Goal: Task Accomplishment & Management: Complete application form

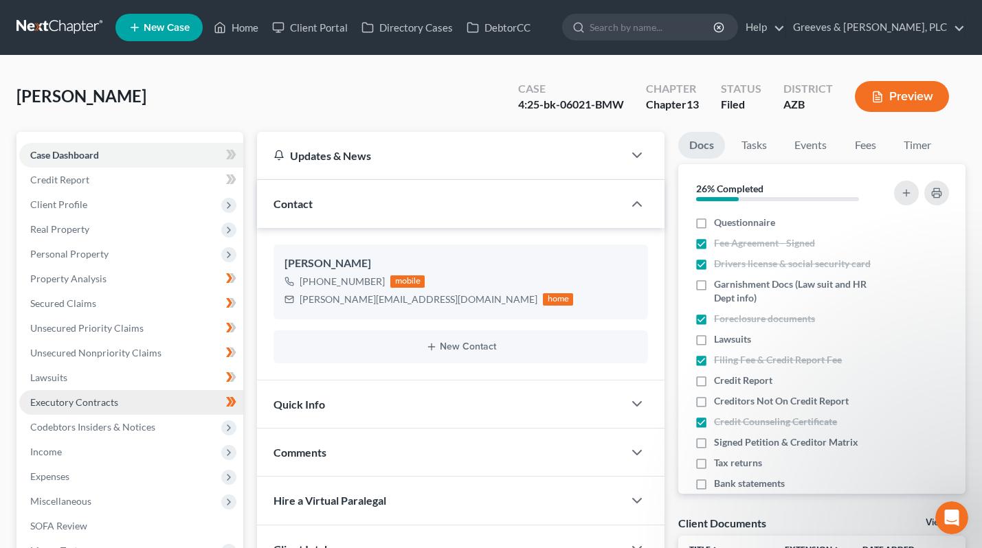
click at [164, 398] on link "Executory Contracts" at bounding box center [131, 402] width 224 height 25
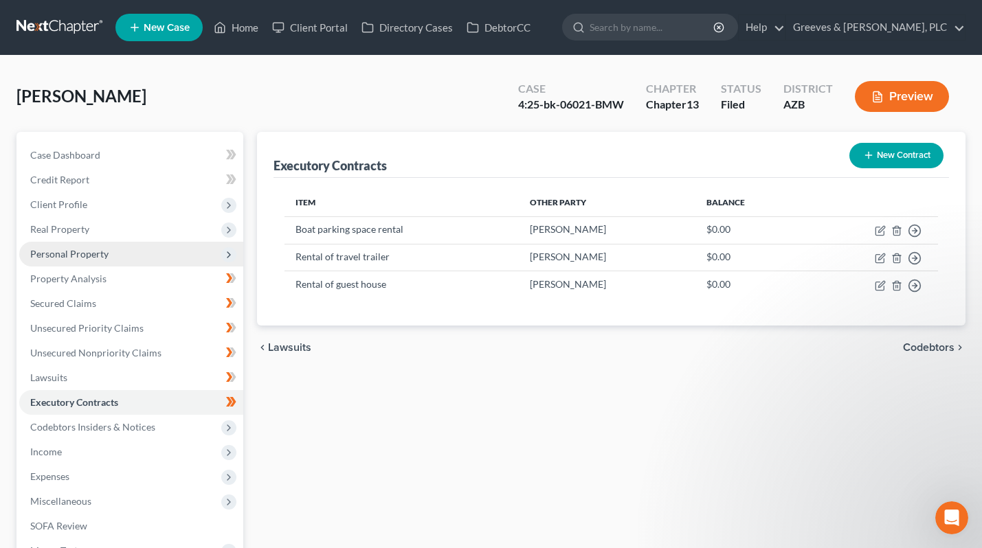
click at [190, 250] on span "Personal Property" at bounding box center [131, 254] width 224 height 25
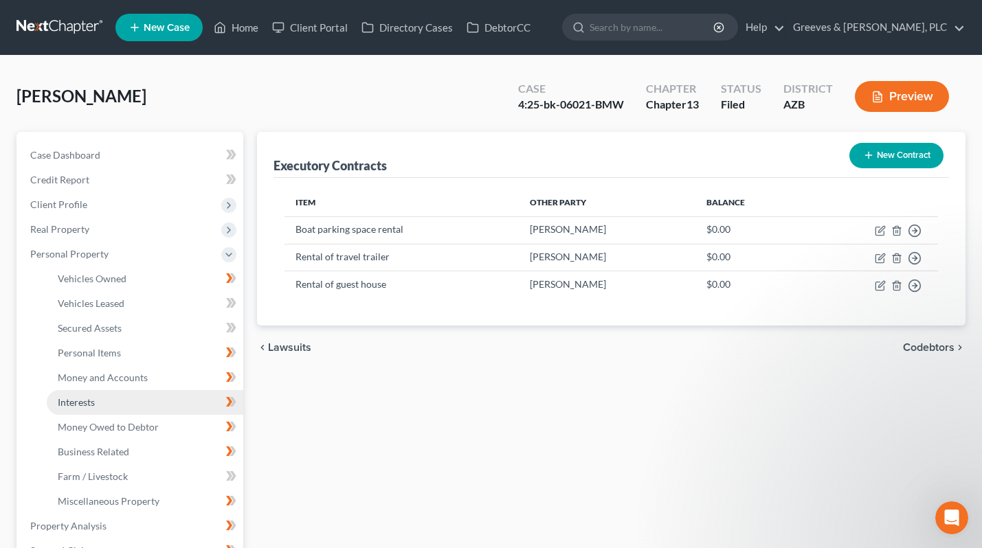
click at [186, 397] on link "Interests" at bounding box center [145, 402] width 196 height 25
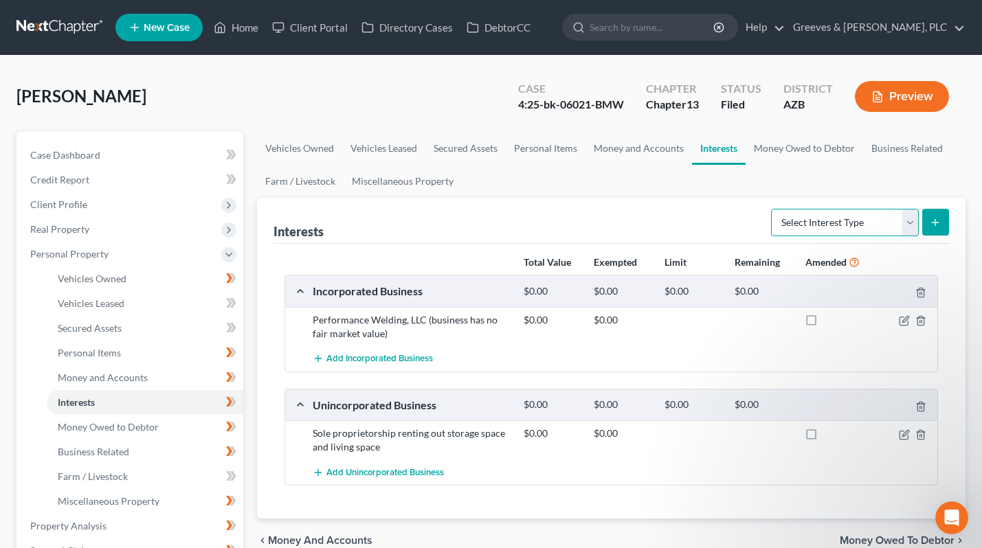
click at [911, 224] on select "Select Interest Type 401K Annuity Bond Education IRA Government Bond Government…" at bounding box center [845, 222] width 148 height 27
click at [914, 214] on select "Select Interest Type 401K Annuity Bond Education IRA Government Bond Government…" at bounding box center [845, 222] width 148 height 27
click at [911, 226] on select "Select Interest Type 401K Annuity Bond Education IRA Government Bond Government…" at bounding box center [845, 222] width 148 height 27
click at [150, 257] on span "Personal Property" at bounding box center [131, 254] width 224 height 25
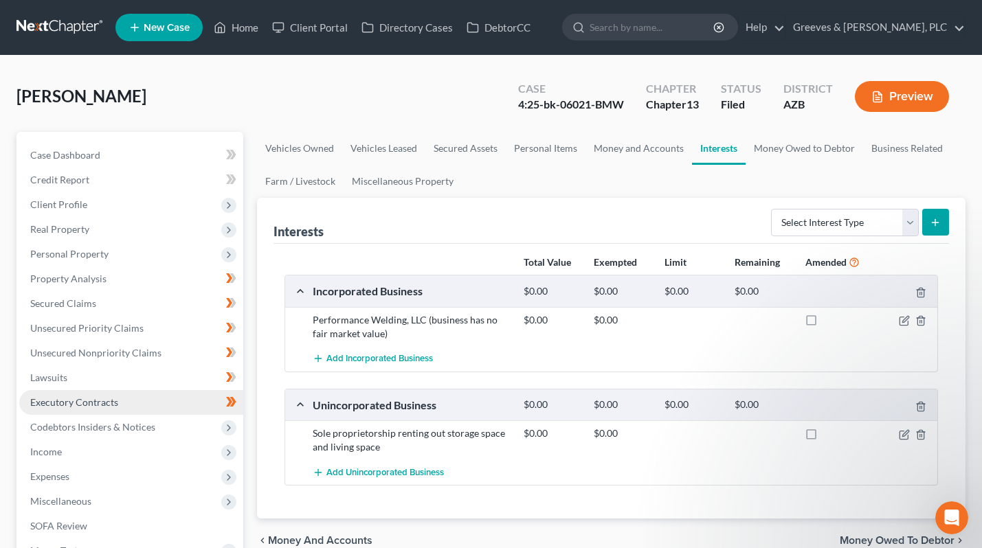
click at [168, 400] on link "Executory Contracts" at bounding box center [131, 402] width 224 height 25
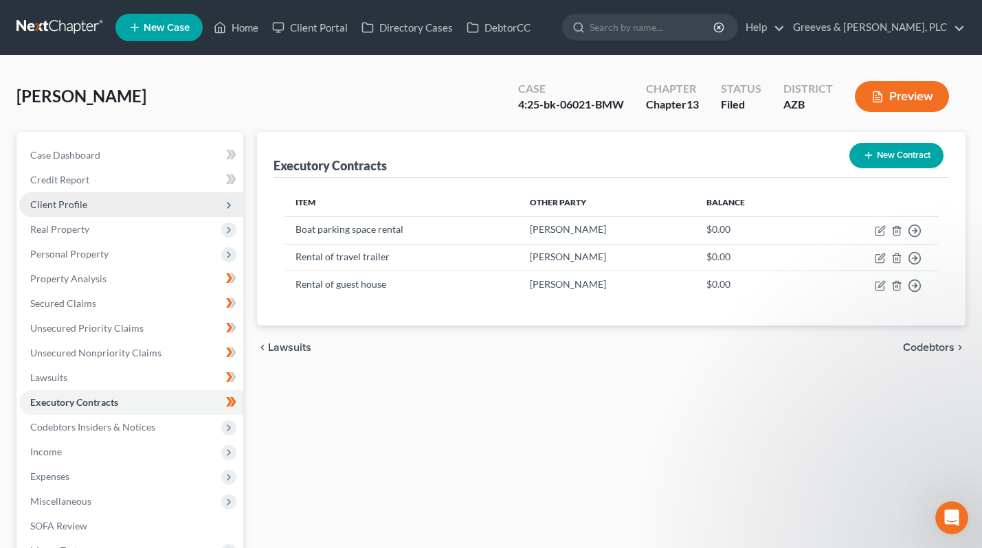
click at [179, 213] on span "Client Profile" at bounding box center [131, 204] width 224 height 25
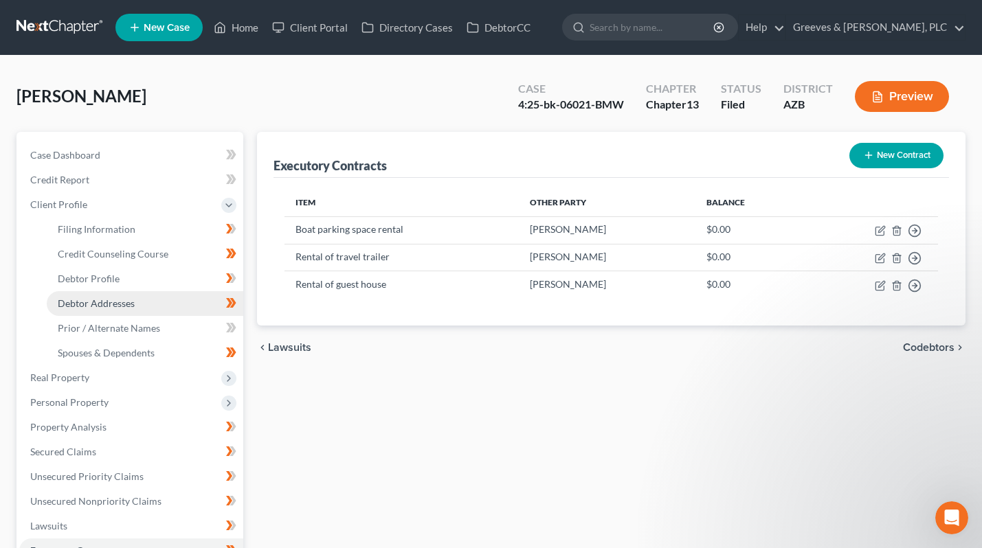
click at [192, 297] on link "Debtor Addresses" at bounding box center [145, 303] width 196 height 25
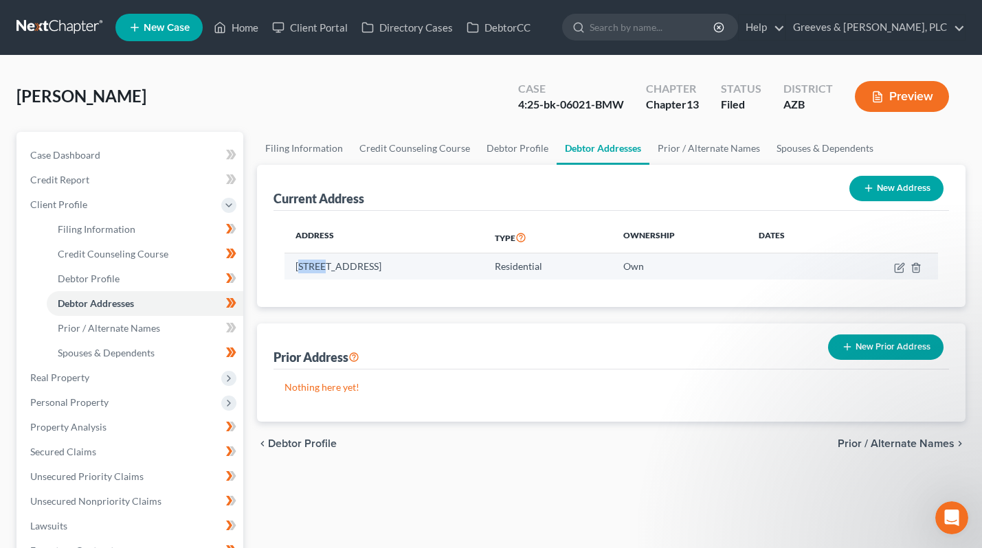
drag, startPoint x: 299, startPoint y: 271, endPoint x: 325, endPoint y: 268, distance: 26.2
click at [325, 268] on td "[STREET_ADDRESS]" at bounding box center [383, 266] width 199 height 26
click at [299, 268] on td "[STREET_ADDRESS]" at bounding box center [383, 266] width 199 height 26
drag, startPoint x: 313, startPoint y: 263, endPoint x: 346, endPoint y: 263, distance: 33.7
click at [346, 263] on td "[STREET_ADDRESS]" at bounding box center [383, 266] width 199 height 26
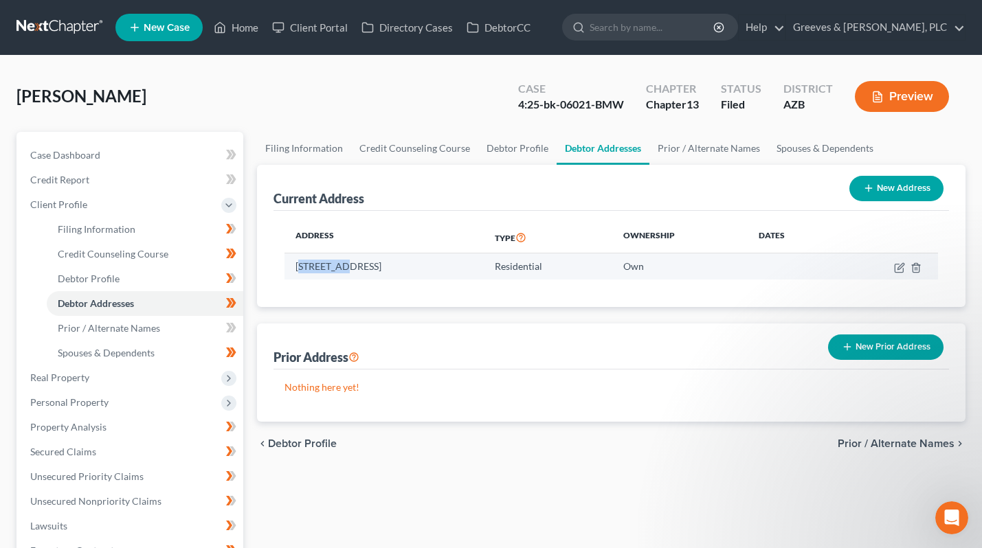
click at [313, 256] on td "[STREET_ADDRESS]" at bounding box center [383, 266] width 199 height 26
drag, startPoint x: 296, startPoint y: 265, endPoint x: 498, endPoint y: 268, distance: 202.0
click at [484, 268] on td "[STREET_ADDRESS]" at bounding box center [383, 266] width 199 height 26
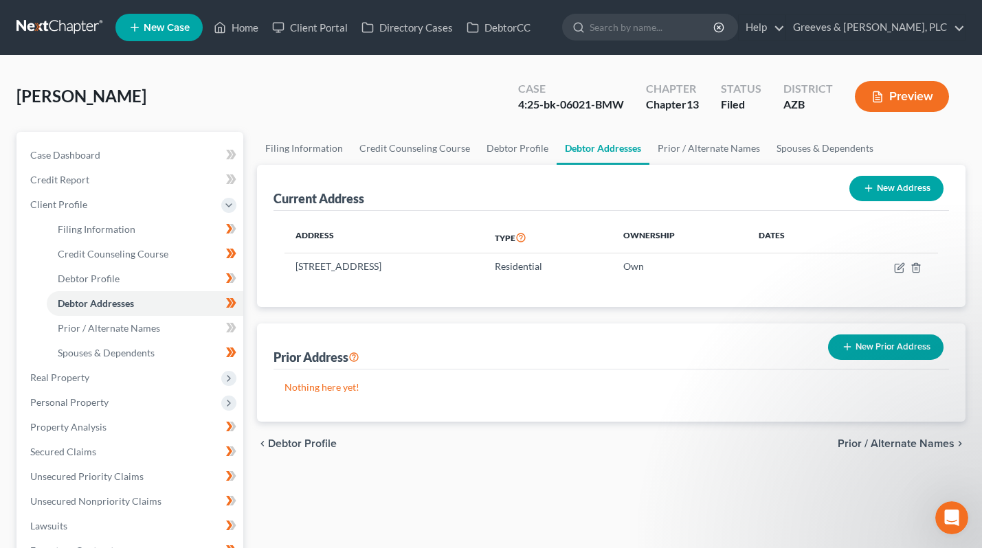
copy td "[STREET_ADDRESS]"
click at [577, 481] on div "Filing Information Credit Counseling Course Debtor Profile Debtor Addresses Pri…" at bounding box center [611, 491] width 722 height 719
click at [897, 268] on icon "button" at bounding box center [899, 267] width 11 height 11
select select "3"
select select "0"
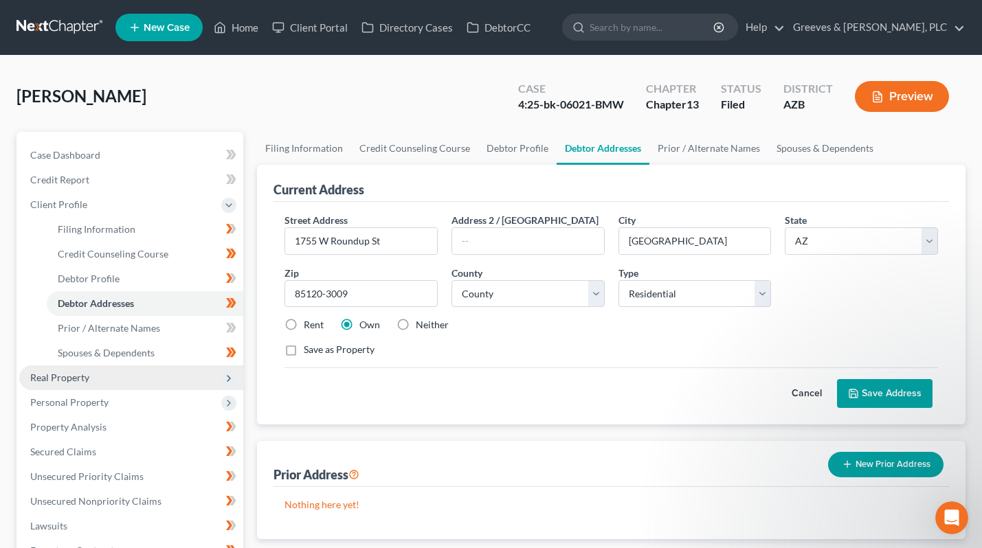
click at [154, 378] on span "Real Property" at bounding box center [131, 377] width 224 height 25
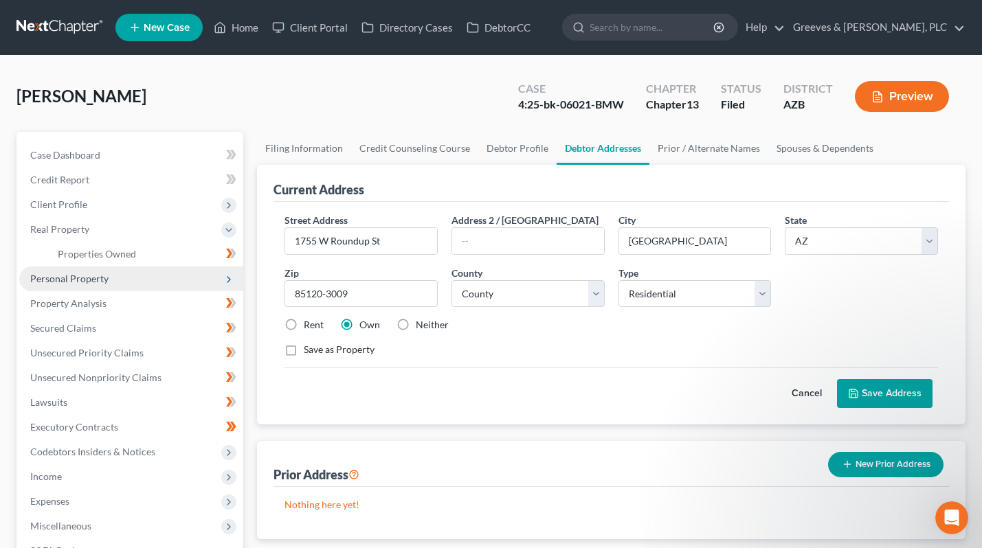
click at [166, 287] on span "Personal Property" at bounding box center [131, 279] width 224 height 25
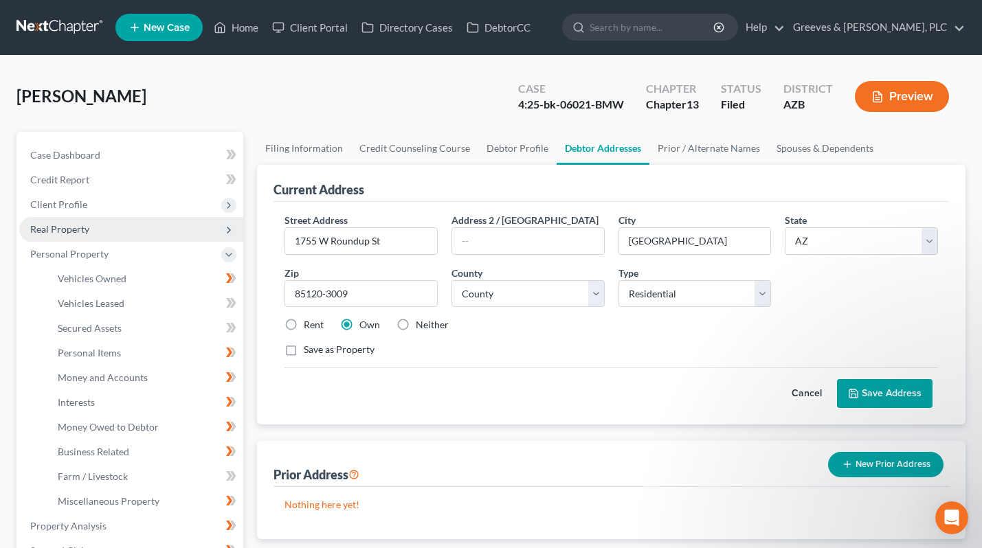
click at [166, 229] on span "Real Property" at bounding box center [131, 229] width 224 height 25
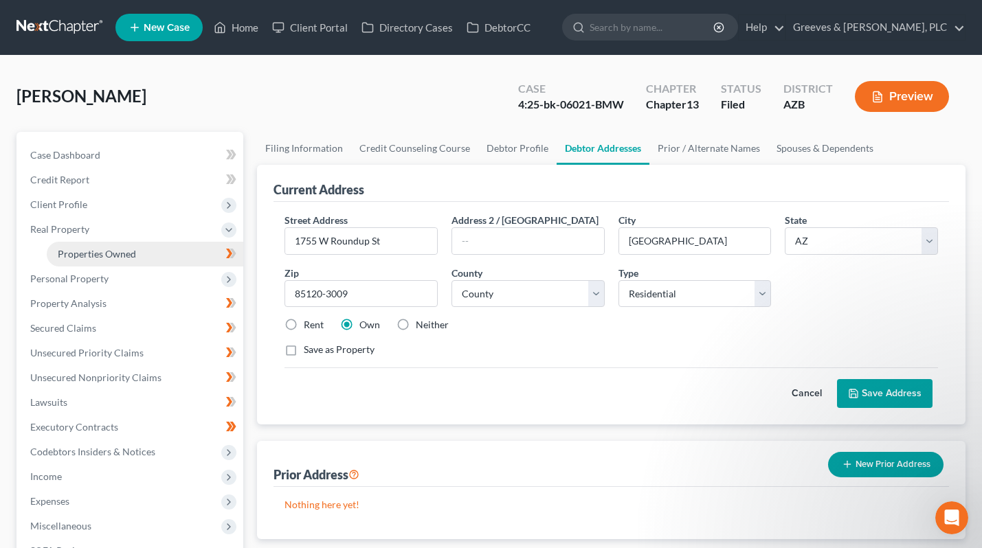
click at [171, 249] on link "Properties Owned" at bounding box center [145, 254] width 196 height 25
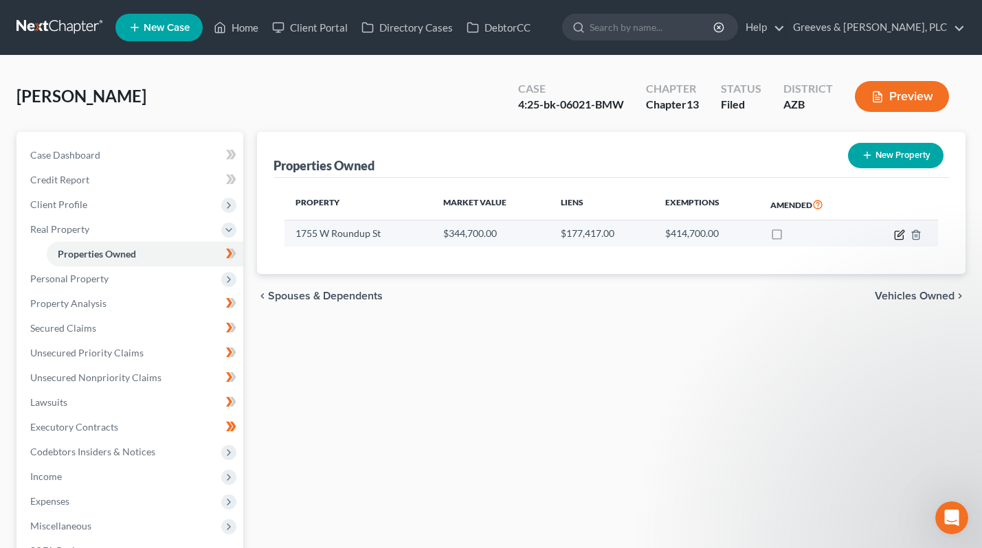
click at [894, 231] on icon "button" at bounding box center [898, 235] width 8 height 8
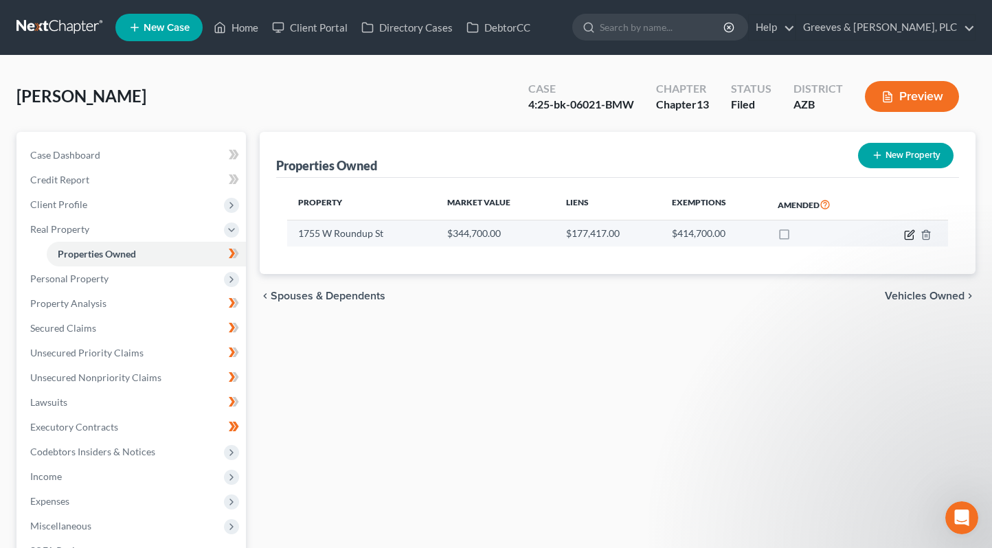
select select "3"
select select "11"
select select "4"
select select "0"
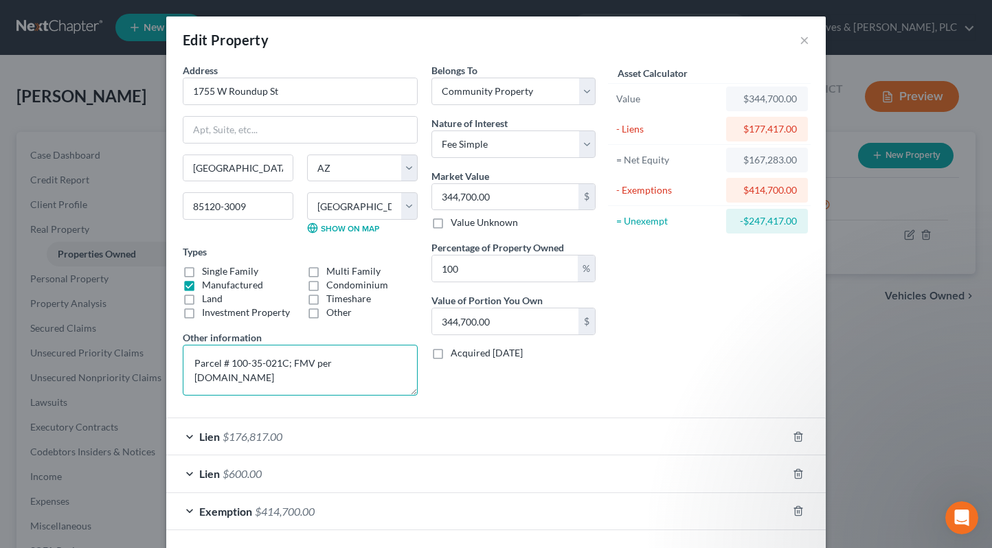
drag, startPoint x: 282, startPoint y: 364, endPoint x: 190, endPoint y: 369, distance: 91.5
click at [190, 369] on textarea "Parcel # 100-35-021C; FMV per [DOMAIN_NAME]" at bounding box center [300, 370] width 235 height 51
click at [791, 40] on div "Edit Property ×" at bounding box center [495, 39] width 659 height 47
click at [800, 40] on button "×" at bounding box center [805, 40] width 10 height 16
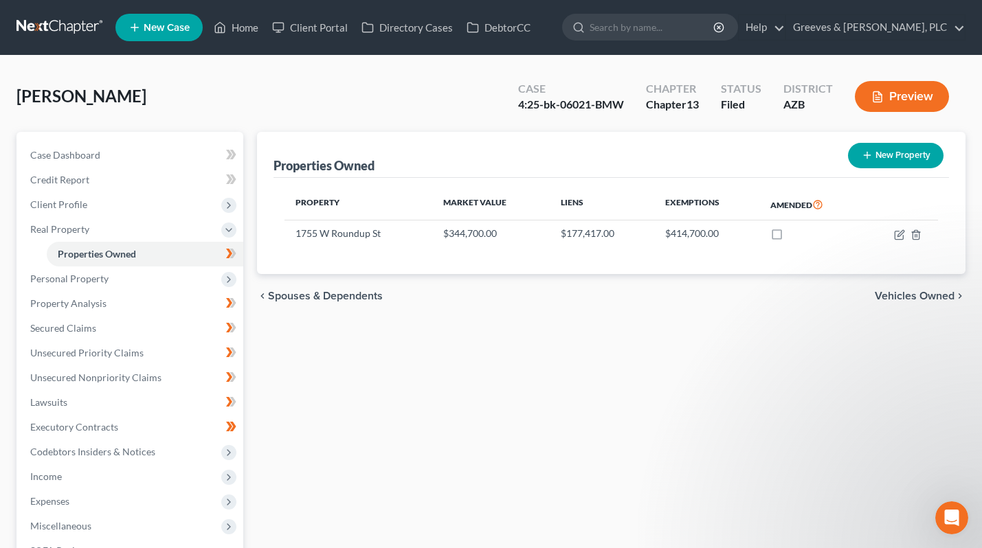
click at [620, 495] on div "Properties Owned New Property Property Market Value Liens Exemptions Amended [S…" at bounding box center [611, 430] width 722 height 596
click at [205, 335] on link "Secured Claims" at bounding box center [131, 328] width 224 height 25
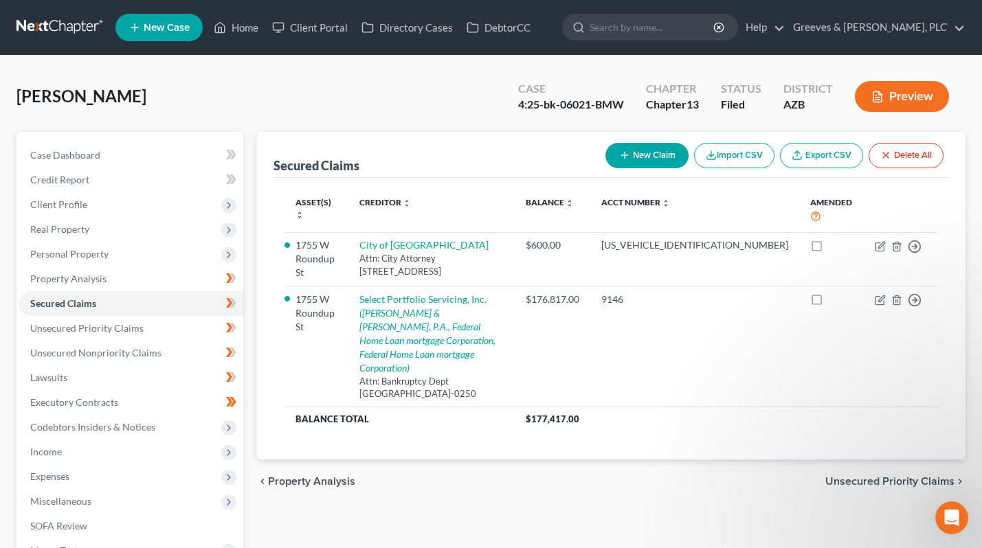
click at [577, 506] on div "Secured Claims New Claim Import CSV Export CSV Delete All Asset(s) expand_more …" at bounding box center [611, 417] width 722 height 571
click at [469, 511] on div "Secured Claims New Claim Import CSV Export CSV Delete All Asset(s) expand_more …" at bounding box center [611, 417] width 722 height 571
click at [179, 322] on link "Unsecured Priority Claims" at bounding box center [131, 328] width 224 height 25
